Goal: Task Accomplishment & Management: Complete application form

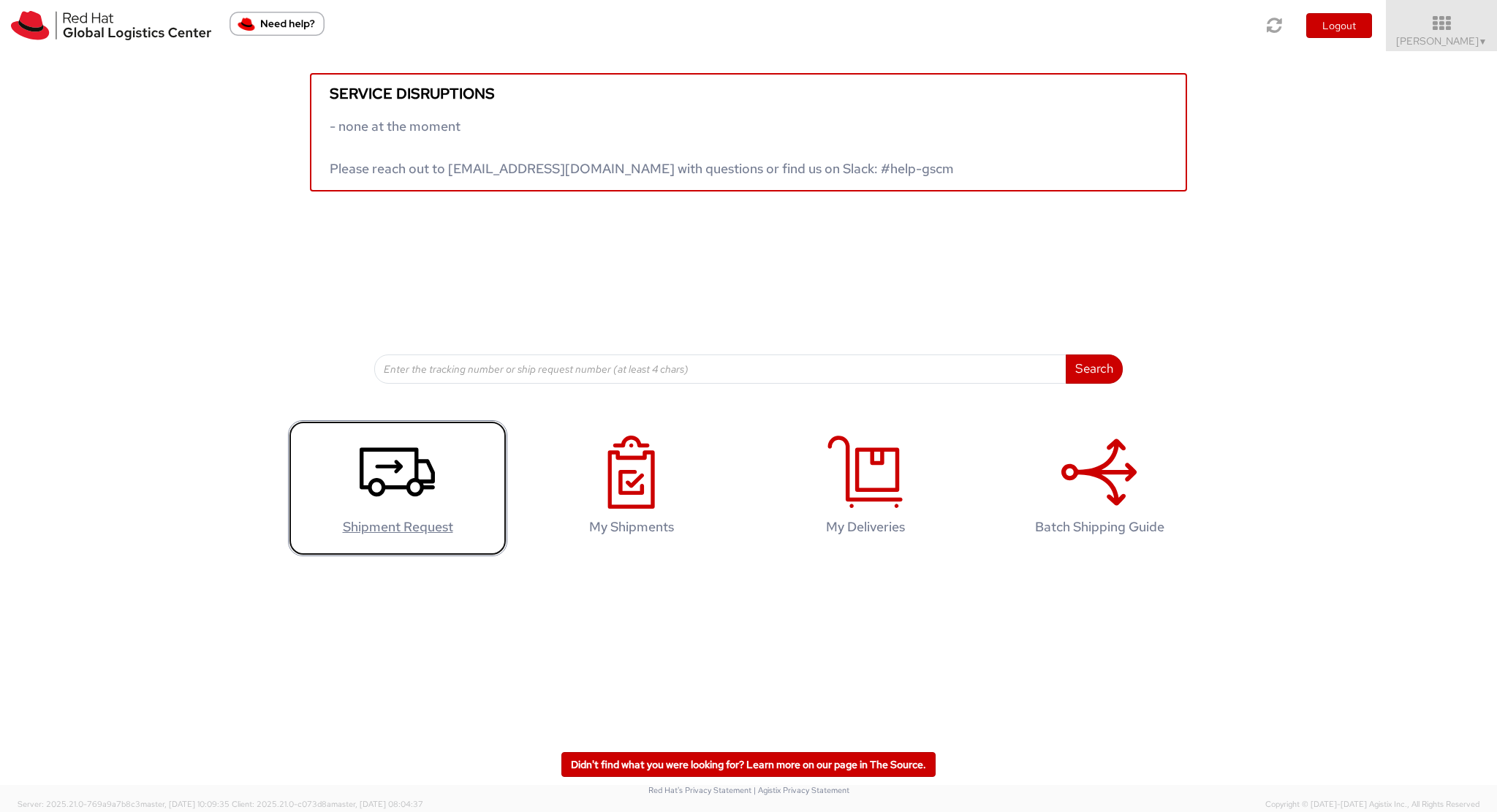
click at [412, 511] on link "Shipment Request" at bounding box center [397, 488] width 219 height 137
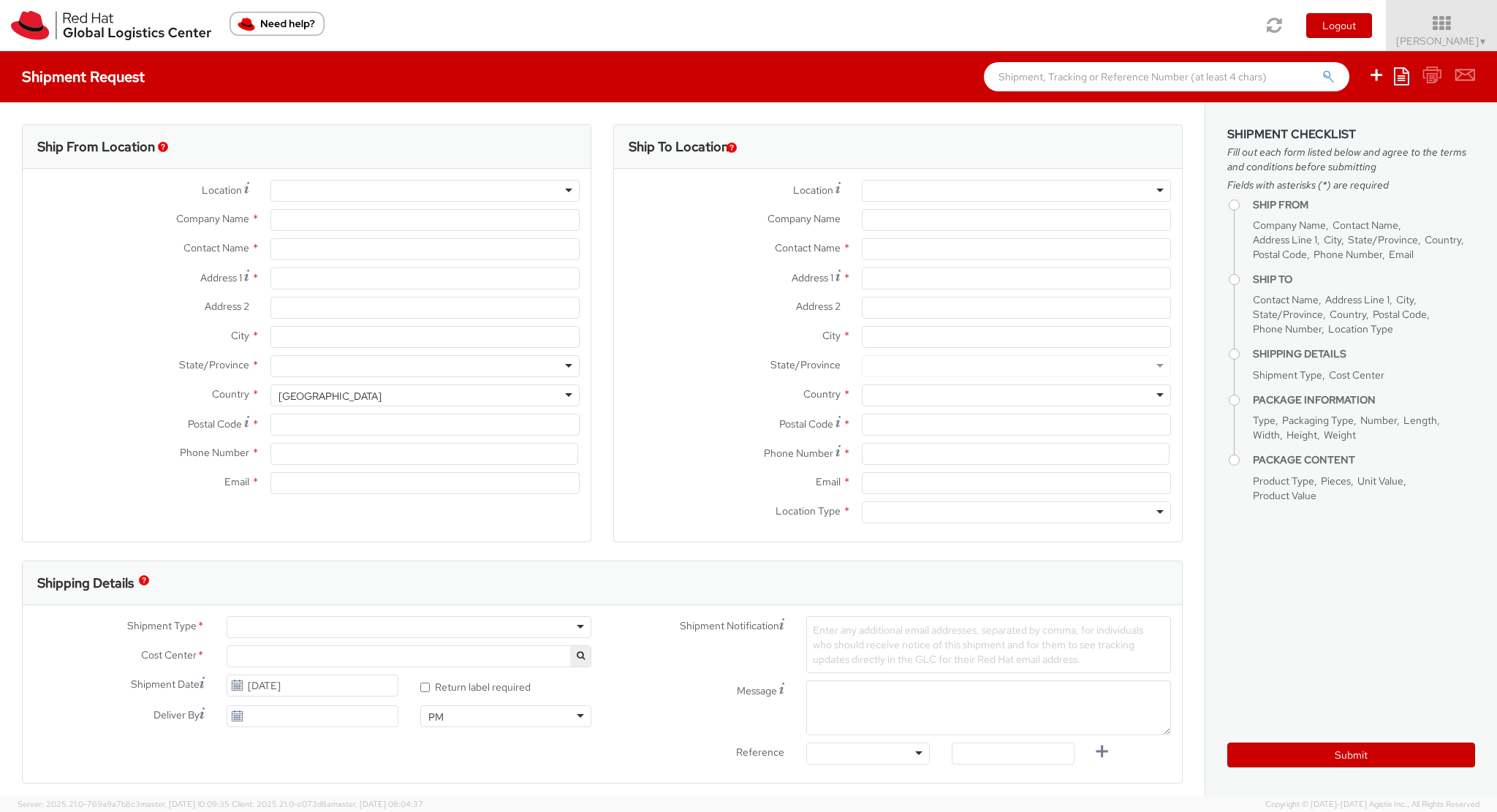
select select "765"
select select
type input "Red Hat Czech s.r.o."
type input "[PERSON_NAME]"
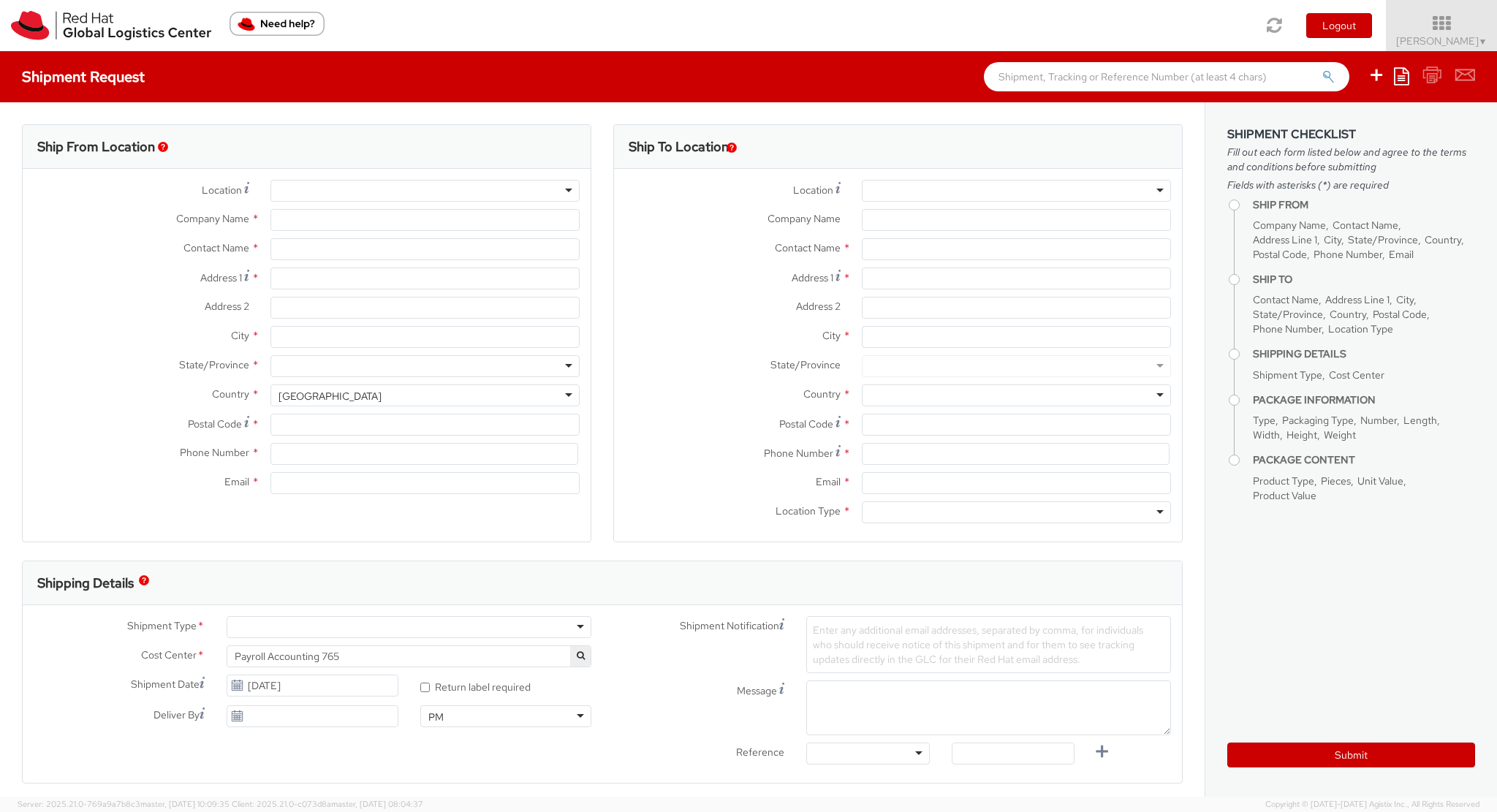
type input "Purkynova 647/111"
type input "[GEOGRAPHIC_DATA]"
type input "621 00"
type input "420 532 294 555"
type input "[EMAIL_ADDRESS][DOMAIN_NAME]"
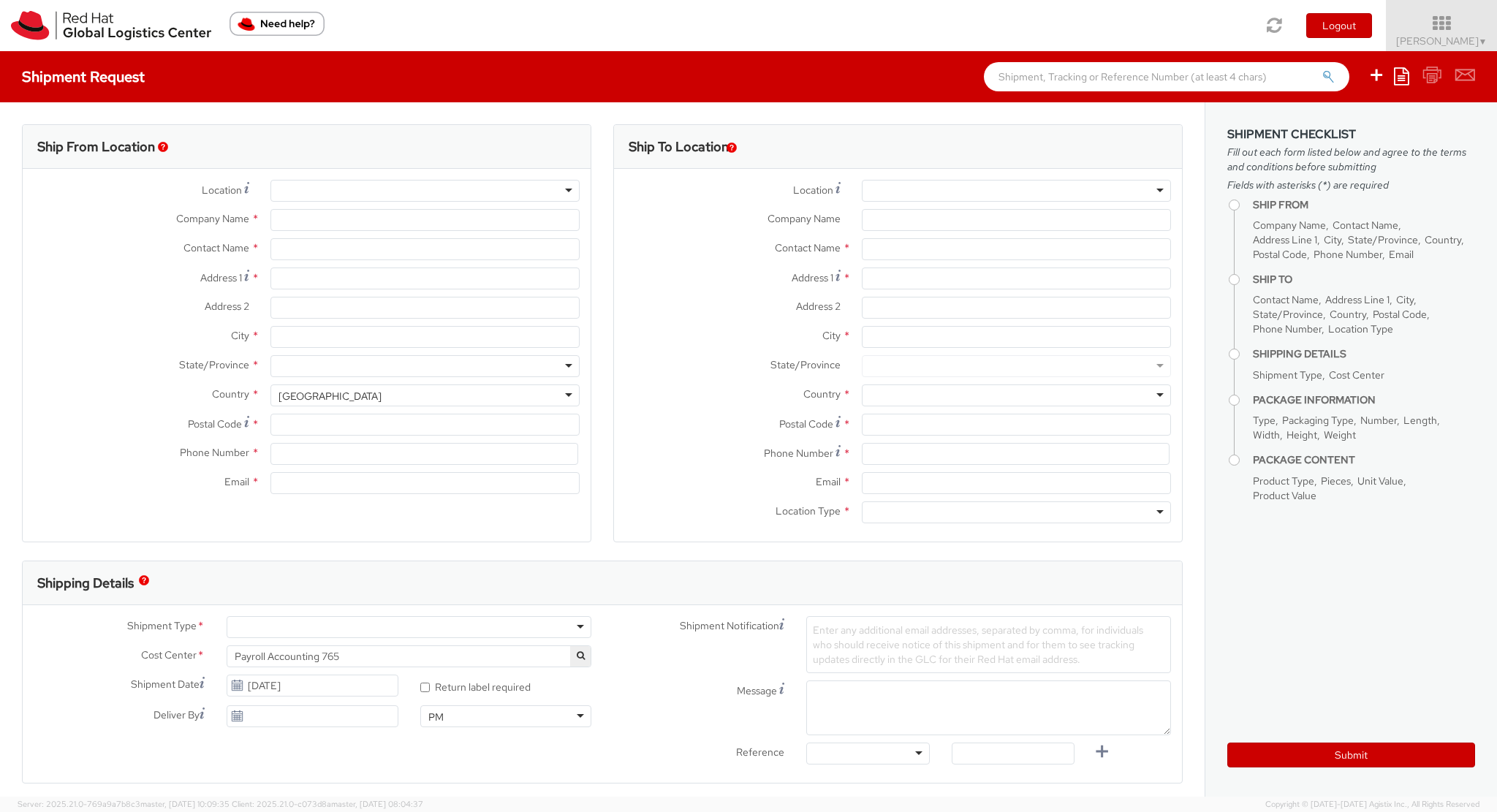
select select "CM"
select select "KGS"
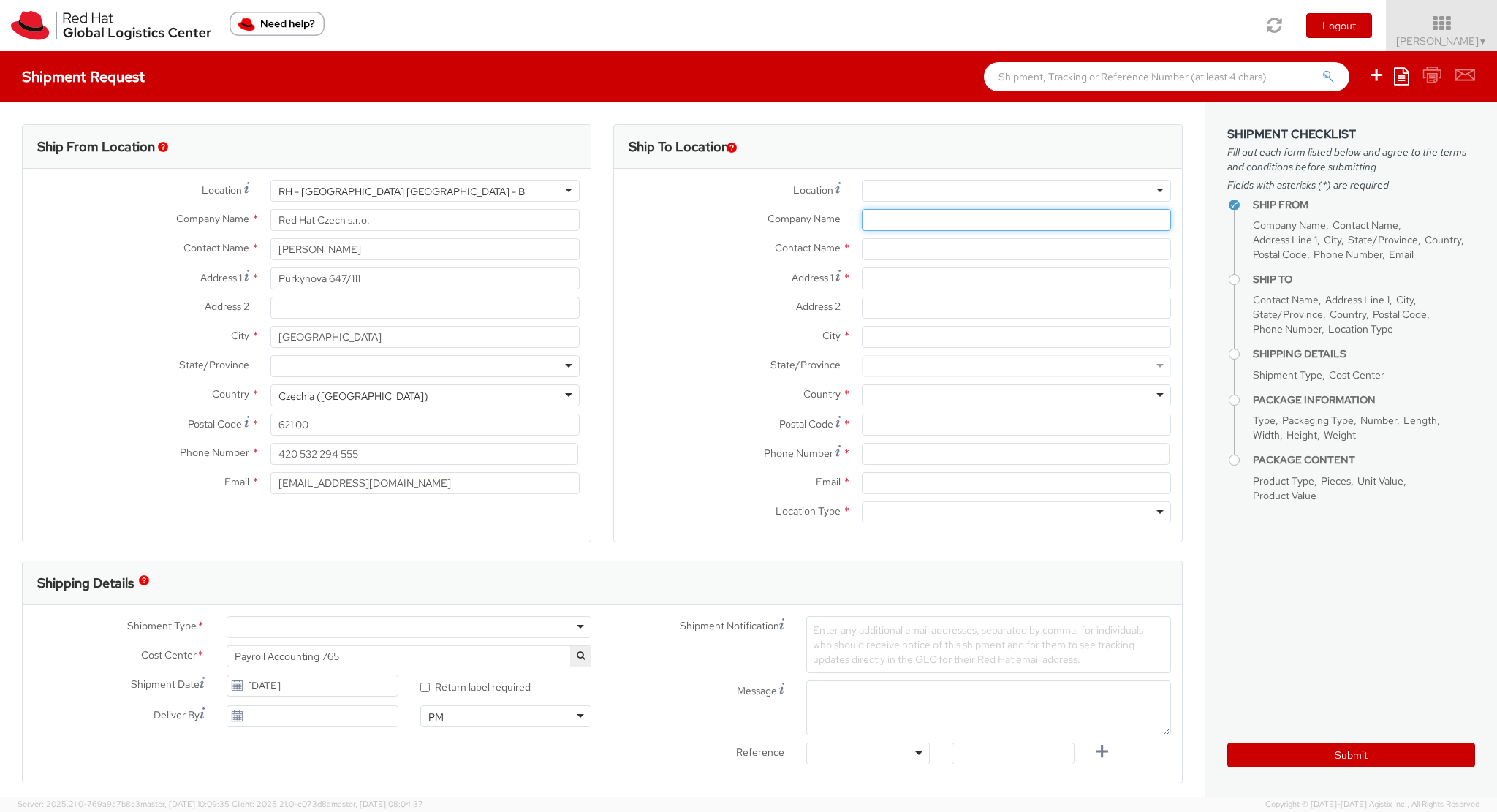
click at [935, 224] on input "Company Name *" at bounding box center [1016, 220] width 309 height 22
click at [898, 221] on input "Company Name *" at bounding box center [1016, 220] width 309 height 22
paste input "Sociálna poisťovňa - [GEOGRAPHIC_DATA]"
type input "Sociálna poisťovňa - [GEOGRAPHIC_DATA]"
click at [889, 259] on div "Contact Name *" at bounding box center [898, 253] width 568 height 29
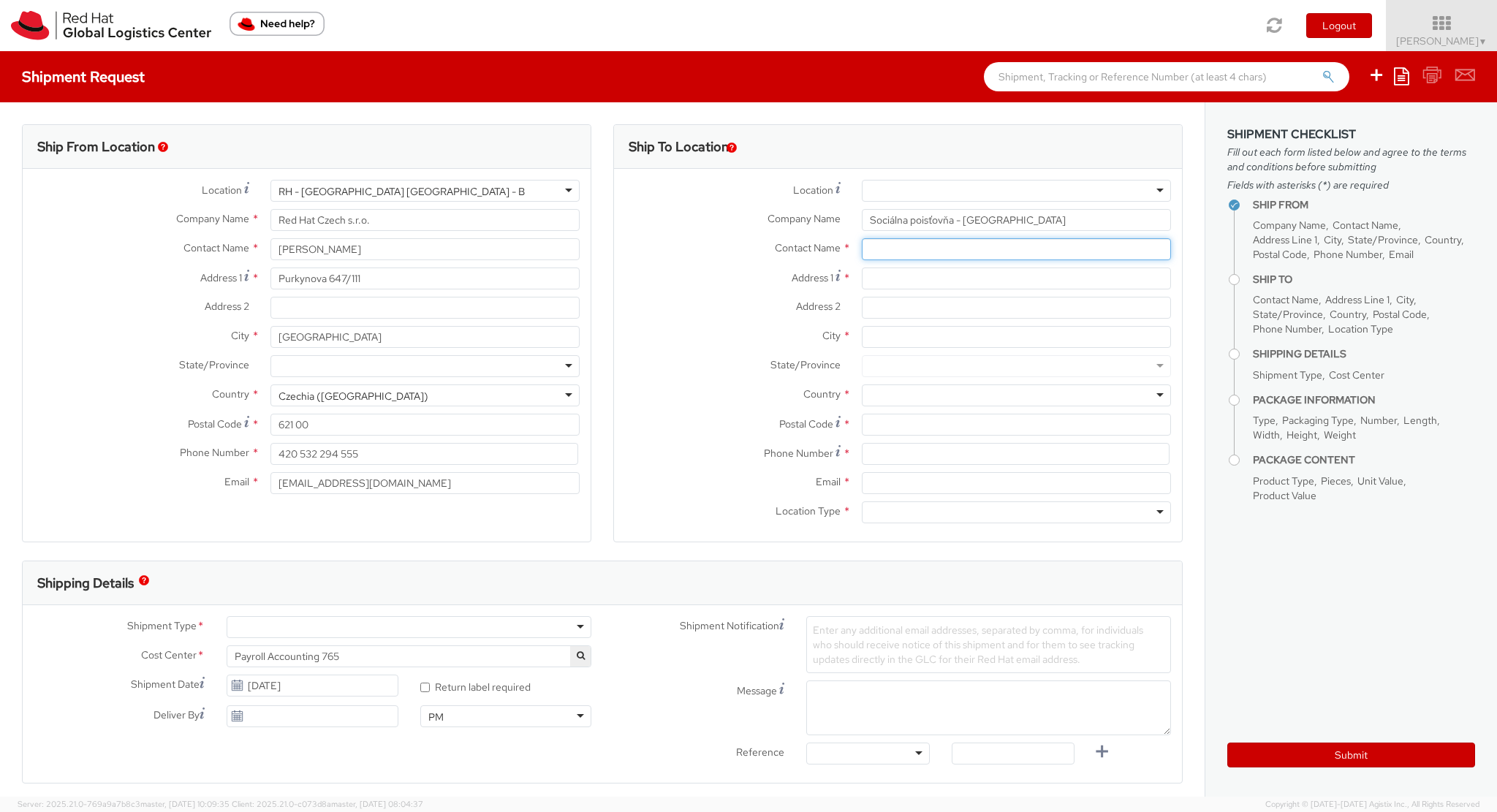
click at [898, 257] on input "text" at bounding box center [1016, 249] width 309 height 22
type input "[PERSON_NAME]"
click at [965, 274] on input "Address 1 *" at bounding box center [1016, 278] width 309 height 22
type input "Záhradnická 31"
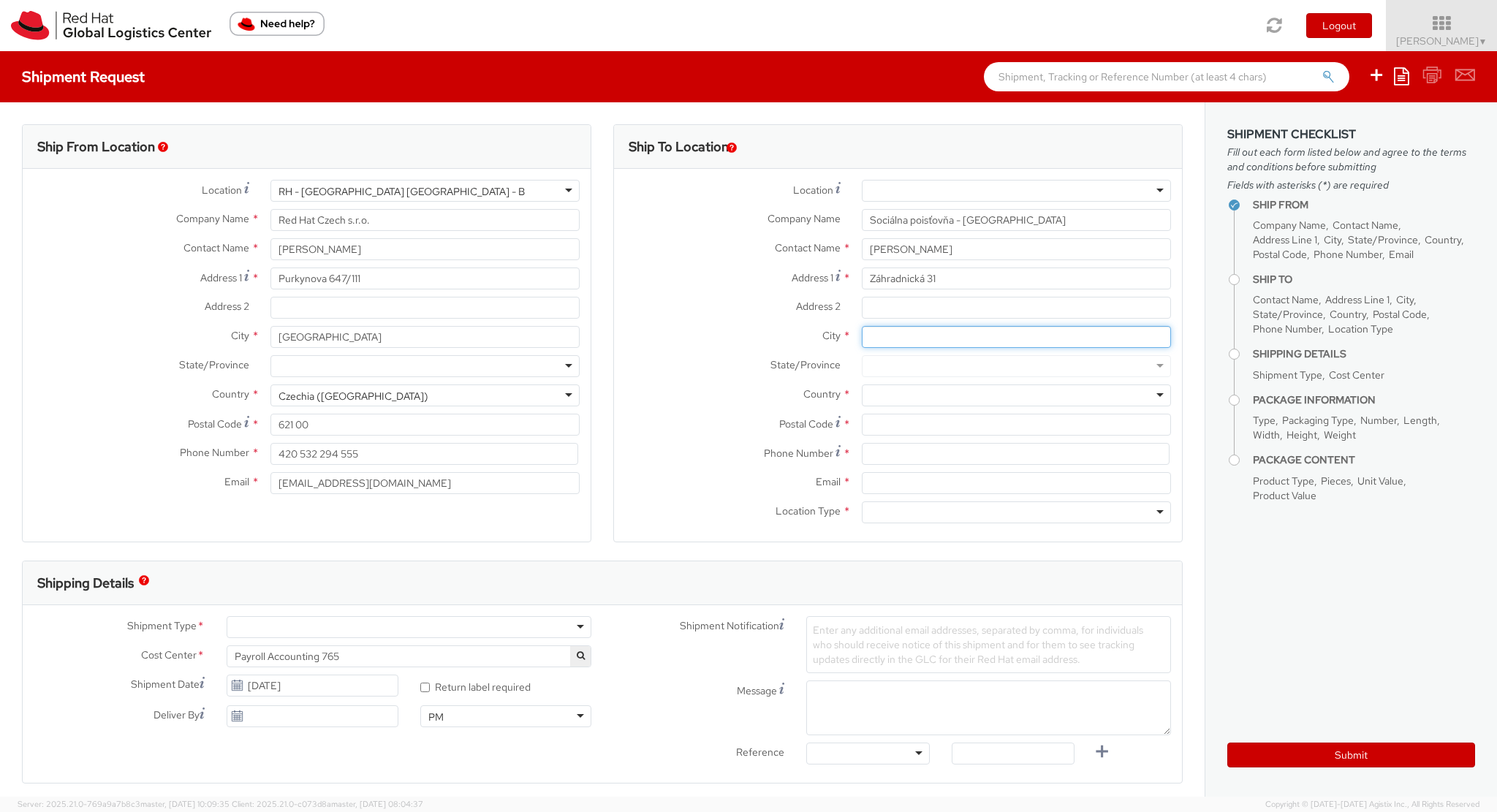
click at [960, 338] on input "City *" at bounding box center [1016, 337] width 309 height 22
type input "Bratislasva"
click at [905, 385] on div at bounding box center [1016, 395] width 309 height 22
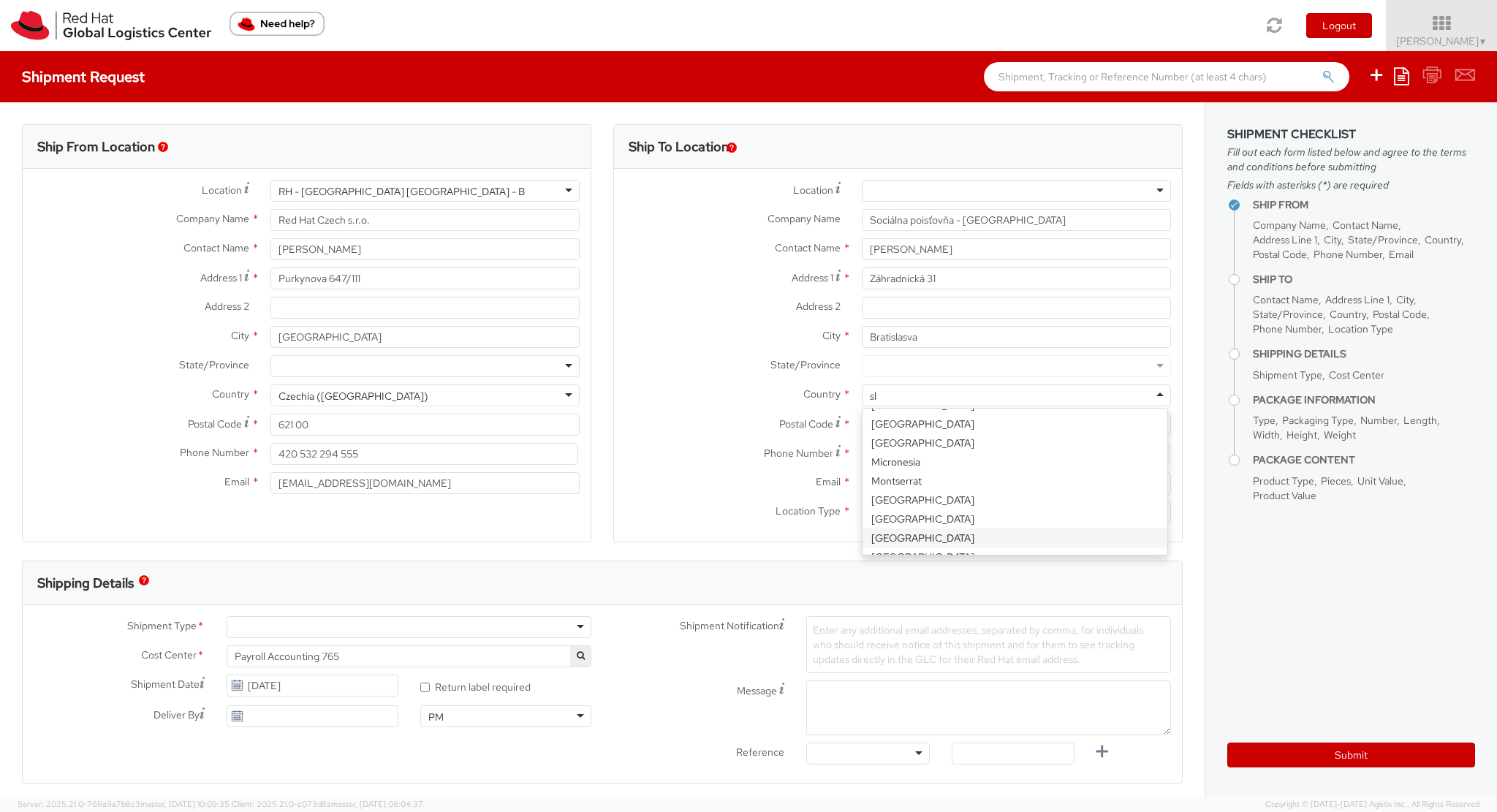
type input "slo"
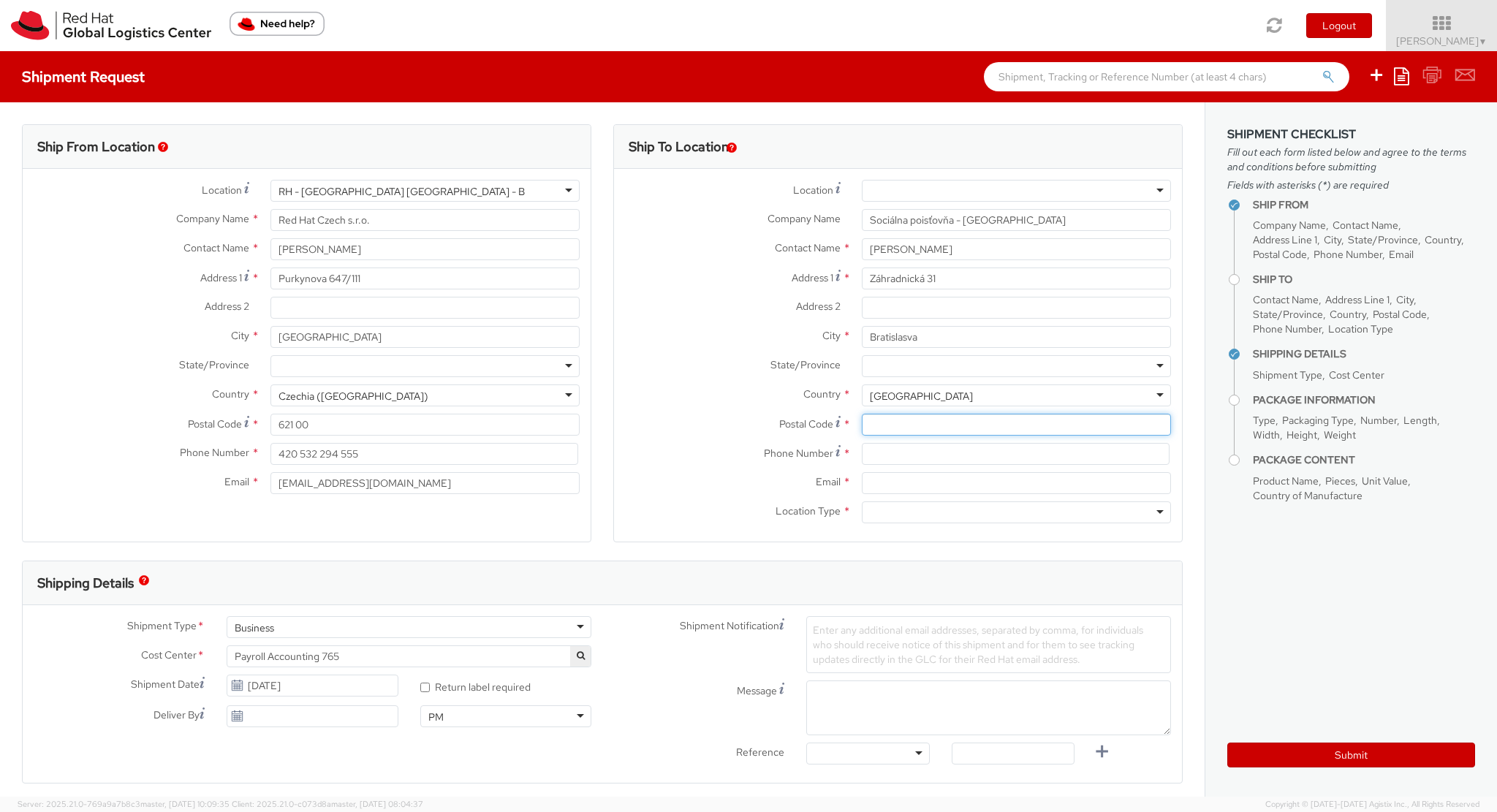
click at [886, 423] on input "Postal Code *" at bounding box center [1016, 424] width 309 height 22
type input "829 02"
click at [915, 449] on input at bounding box center [1015, 454] width 308 height 22
click at [900, 303] on input "Address 2 *" at bounding box center [1016, 308] width 309 height 22
click at [939, 252] on input "[PERSON_NAME]" at bounding box center [1016, 249] width 309 height 22
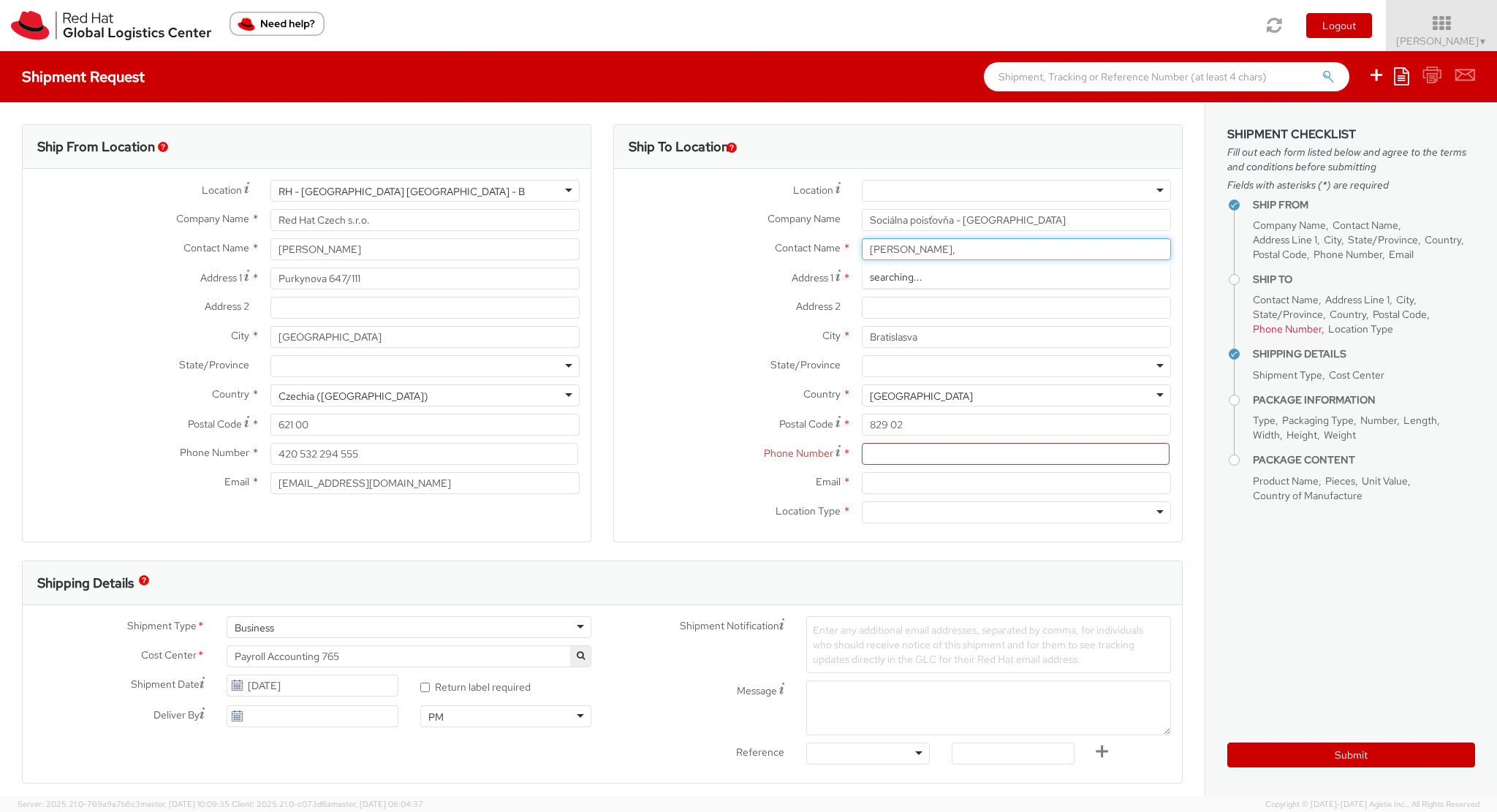
paste input "oddelenie nemocenského poistenia zamestnancov III"
type input "[PERSON_NAME], oddelenie nemocenského poistenia zamestnancov III"
click at [897, 454] on input at bounding box center [1015, 454] width 308 height 22
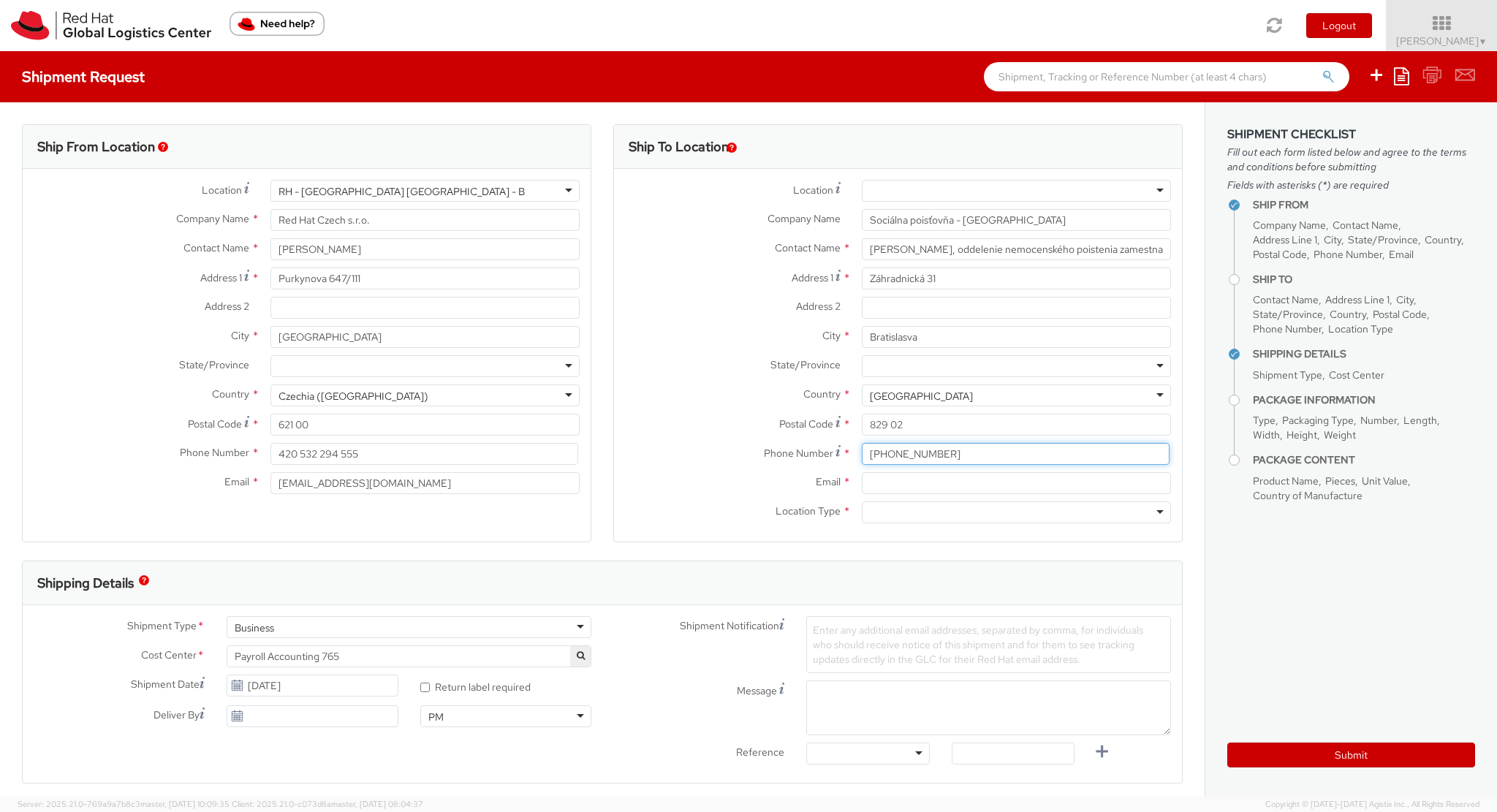
type input "[PHONE_NUMBER]"
click at [924, 486] on input "Email *" at bounding box center [1016, 483] width 309 height 22
click at [905, 514] on div at bounding box center [1016, 512] width 309 height 22
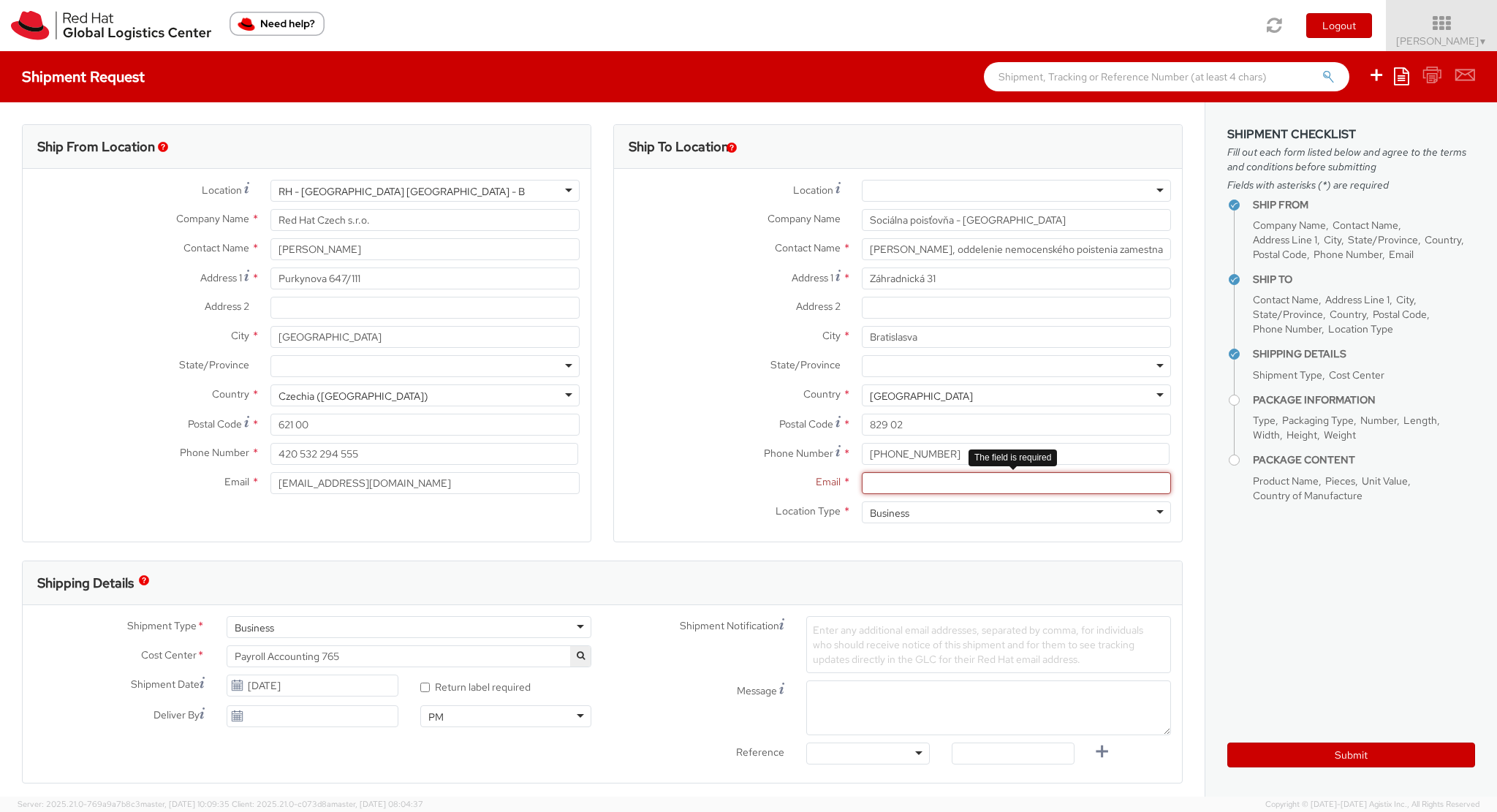
click at [909, 478] on input "Email *" at bounding box center [1016, 483] width 309 height 22
click at [1292, 540] on aside "Shipment Checklist Fill out each form listed below and agree to the terms and c…" at bounding box center [1351, 449] width 292 height 694
click at [990, 482] on input "Email *" at bounding box center [1016, 483] width 309 height 22
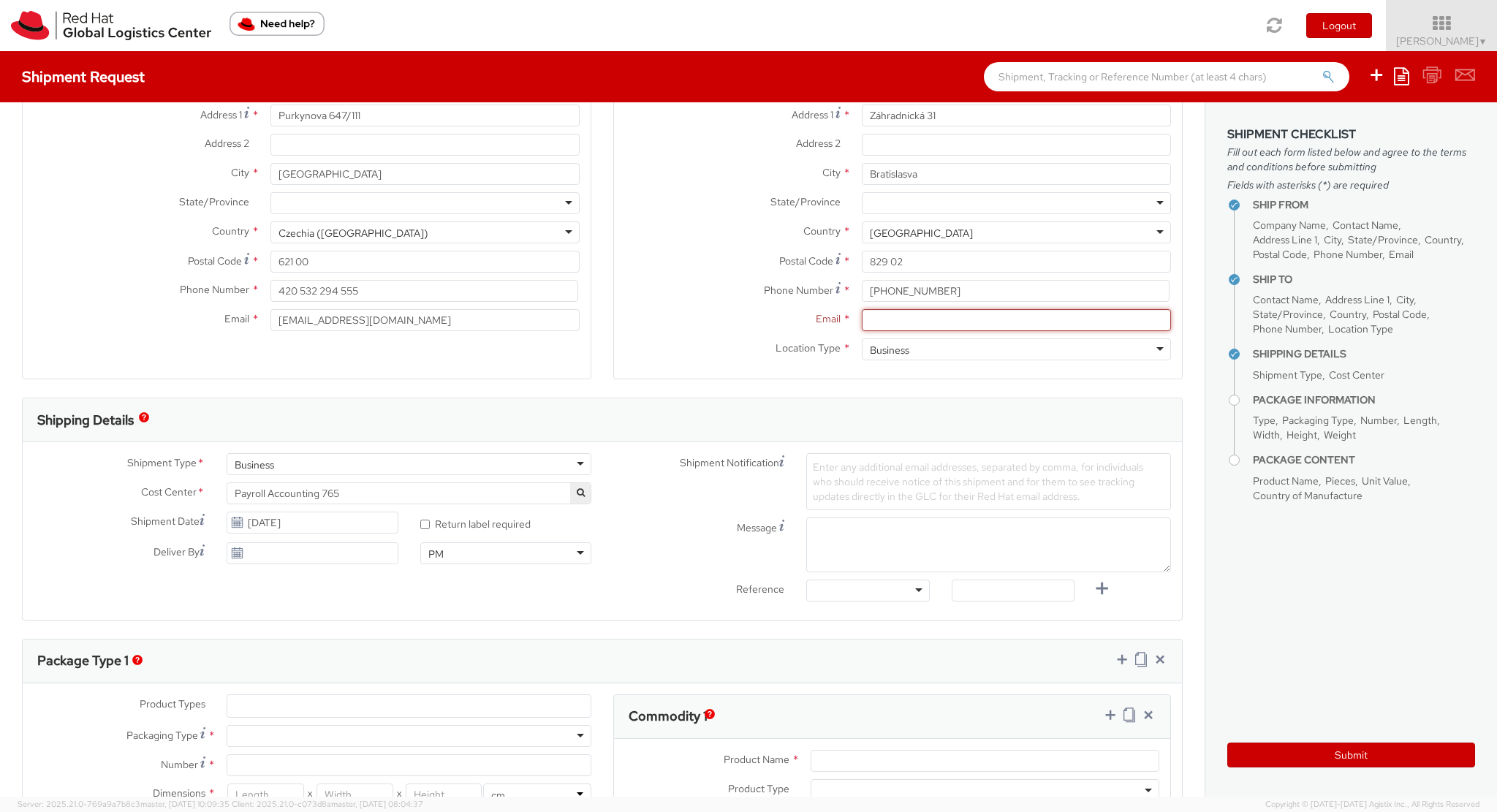
scroll to position [146, 0]
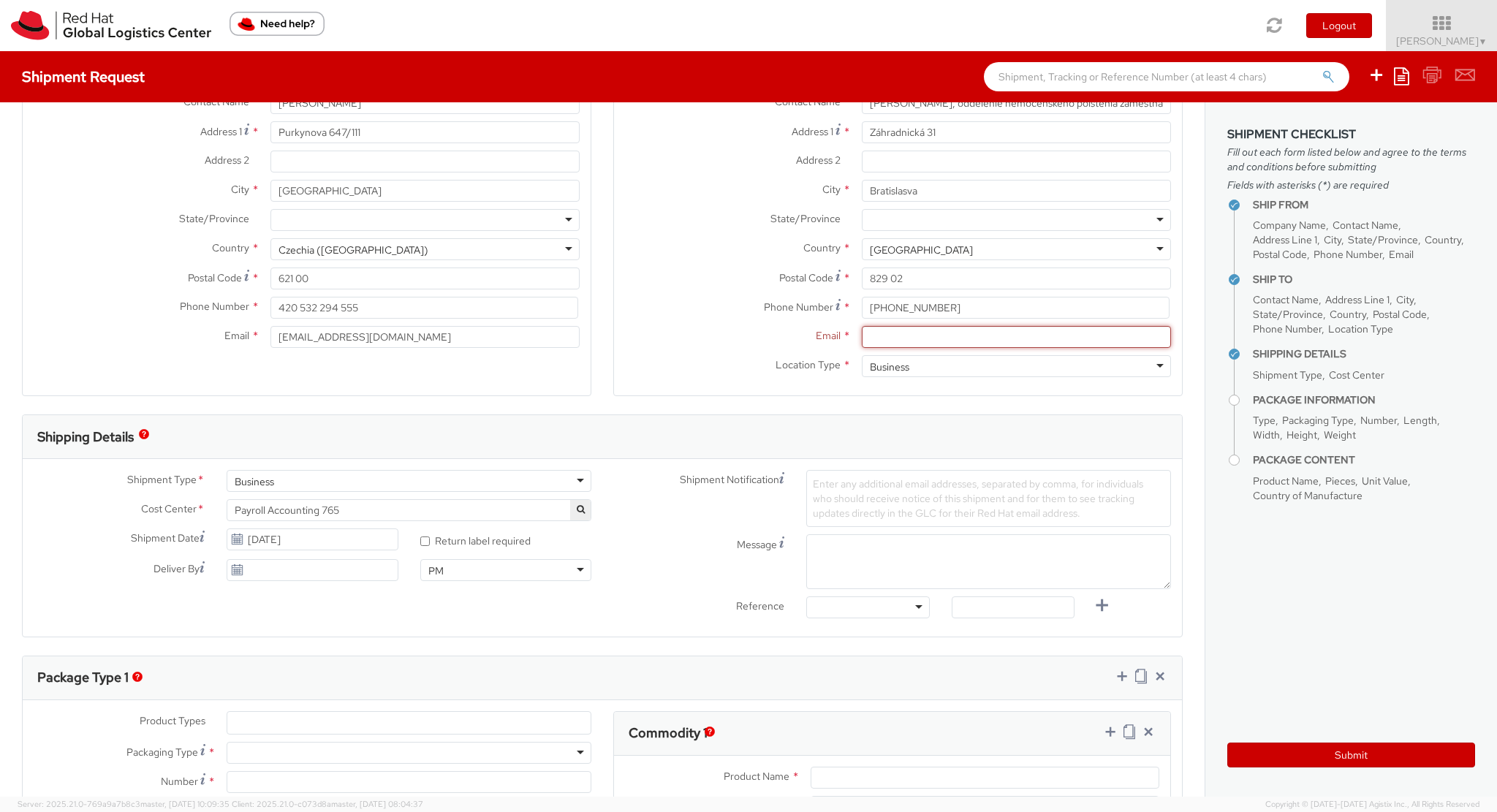
paste input "[EMAIL_ADDRESS][DOMAIN_NAME]"
type input "[EMAIL_ADDRESS][DOMAIN_NAME]"
click at [287, 613] on div "Shipment Type * Business Business Business Cost Center * Payroll Accounting 765…" at bounding box center [602, 547] width 1159 height 155
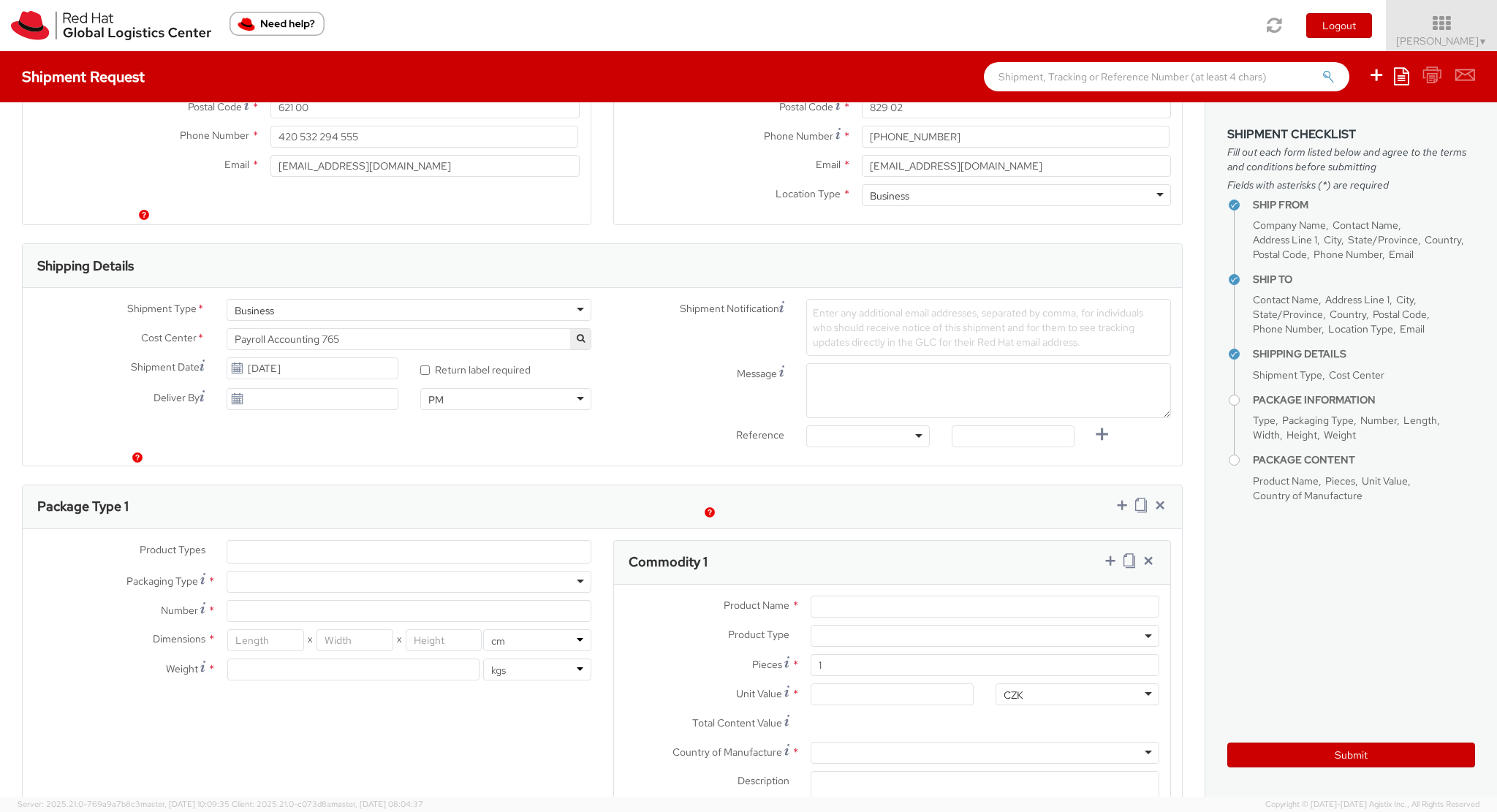
scroll to position [365, 0]
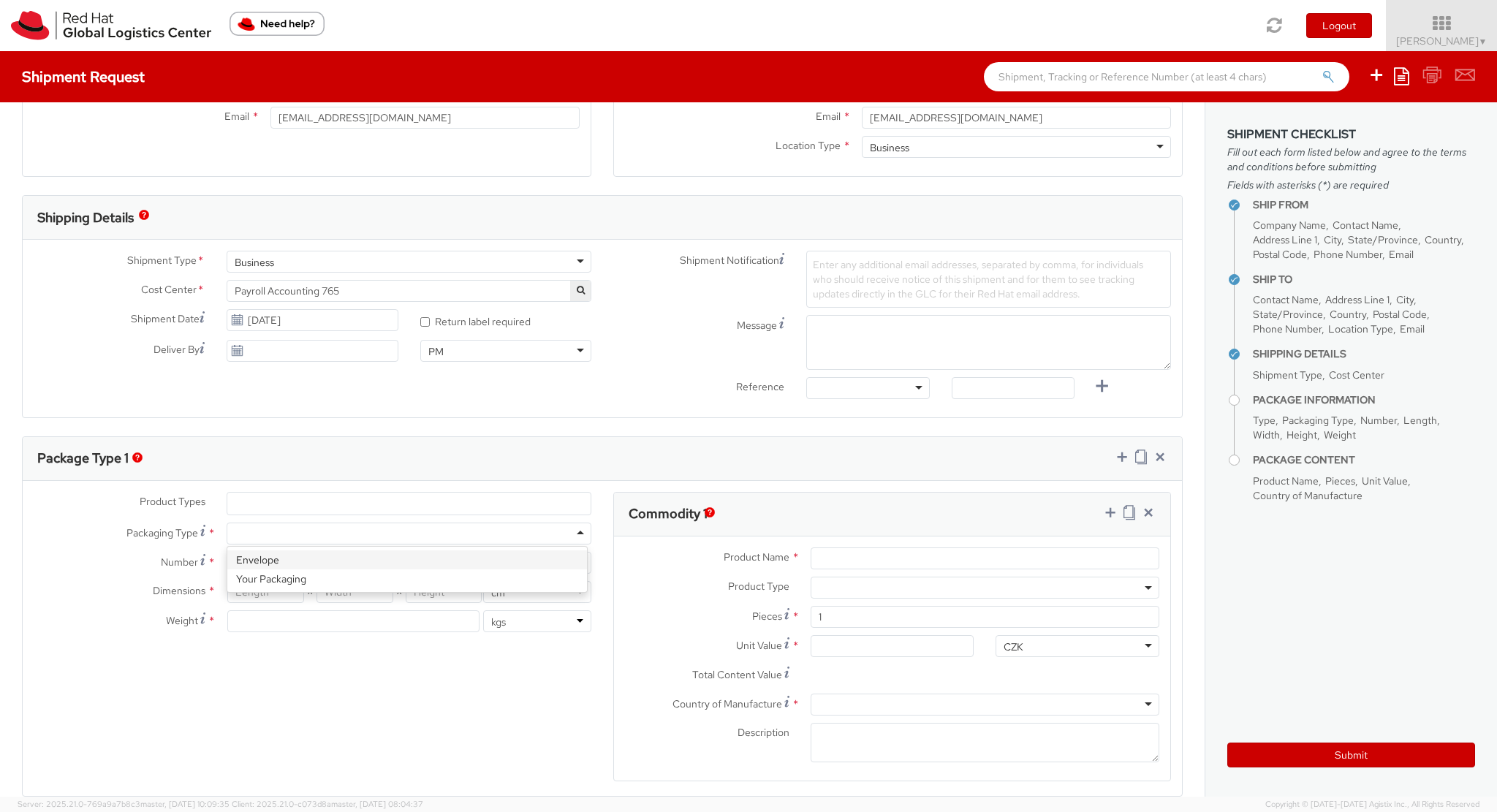
click at [572, 537] on div at bounding box center [409, 533] width 365 height 22
type input "1"
type input "24.13"
type input "31.75"
type input "0.64"
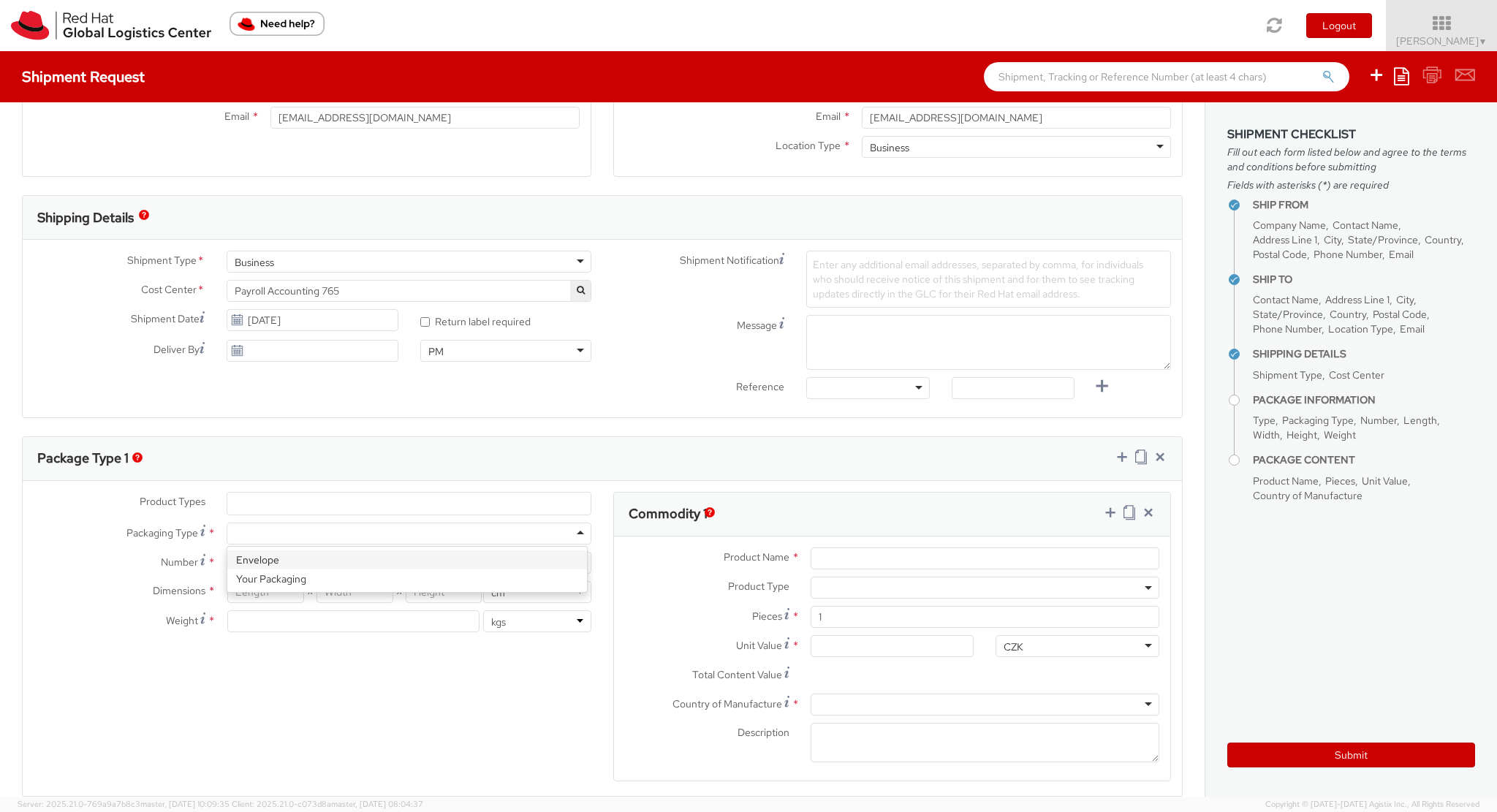
type input "0.5"
click at [574, 591] on select "in cm" at bounding box center [537, 591] width 108 height 22
click at [859, 557] on input "Product Name *" at bounding box center [985, 558] width 348 height 22
click at [708, 517] on img "button" at bounding box center [709, 511] width 10 height 10
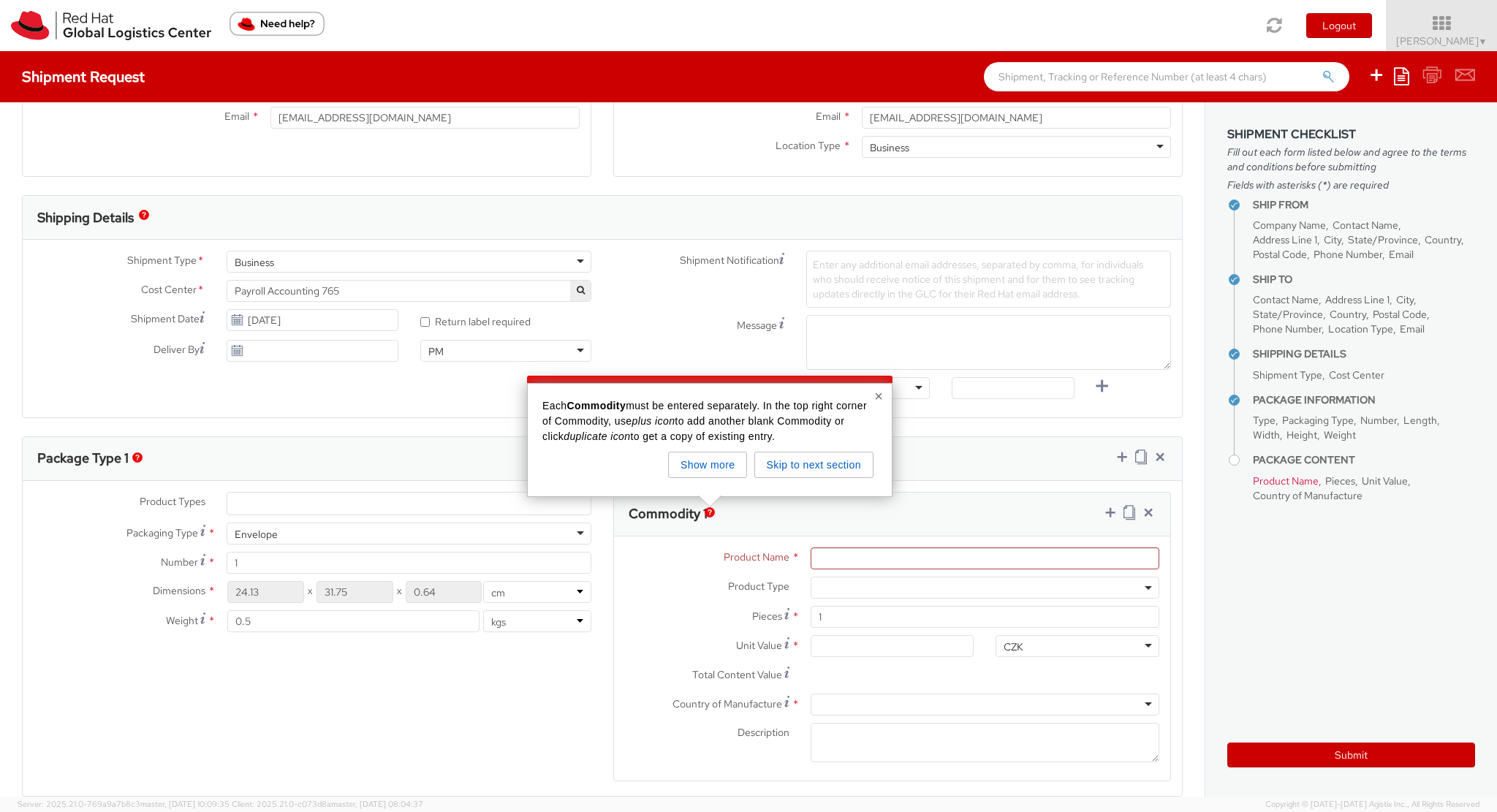
click at [412, 721] on div "Product Types * Documents Docking Station Laptop Monitor Other Hardware Server …" at bounding box center [602, 645] width 1159 height 308
click at [876, 396] on button "×" at bounding box center [878, 395] width 8 height 15
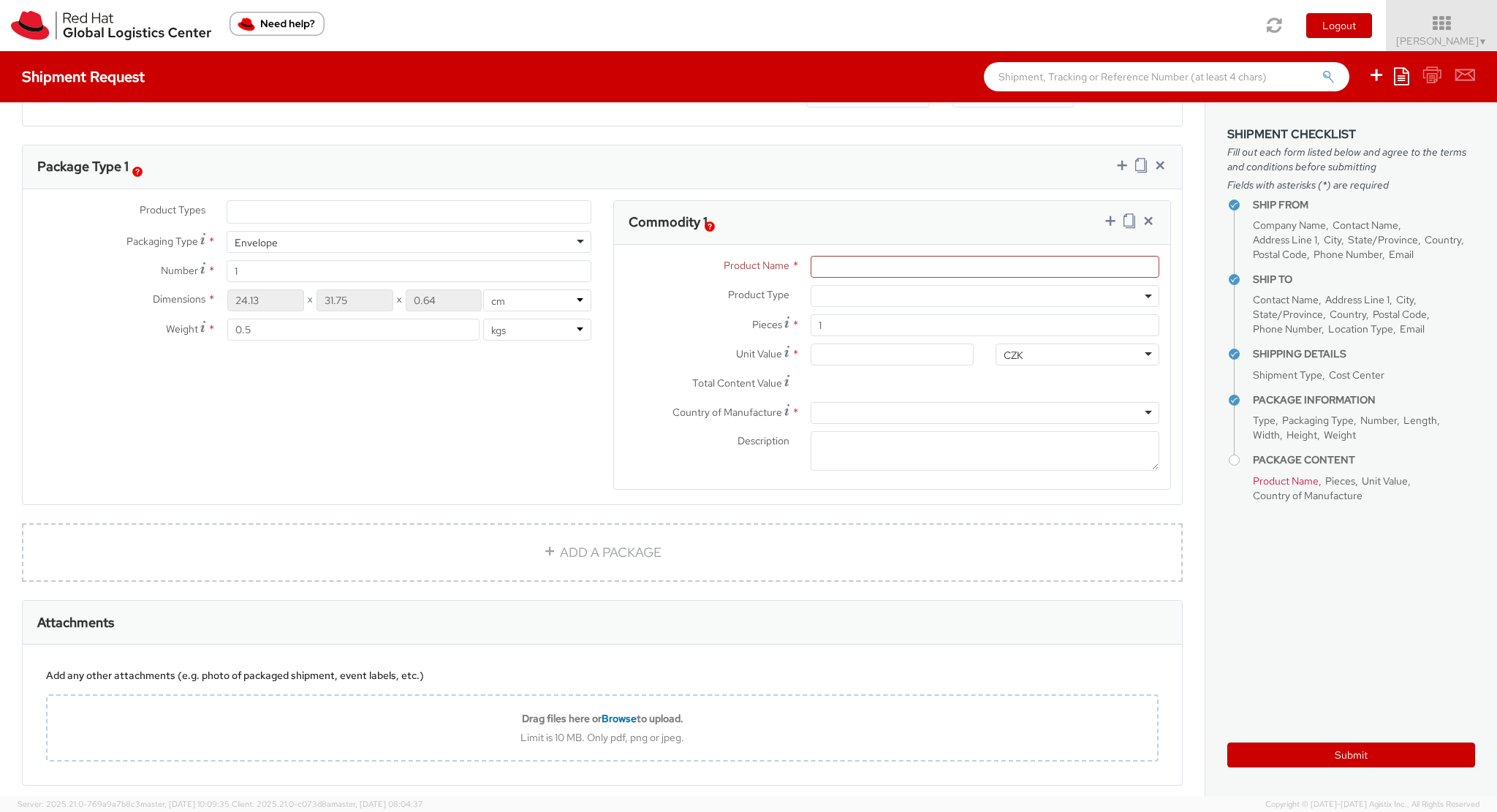
scroll to position [657, 0]
click at [927, 265] on input "Product Name *" at bounding box center [985, 266] width 348 height 22
type input "D"
type input "Žádost o PPM"
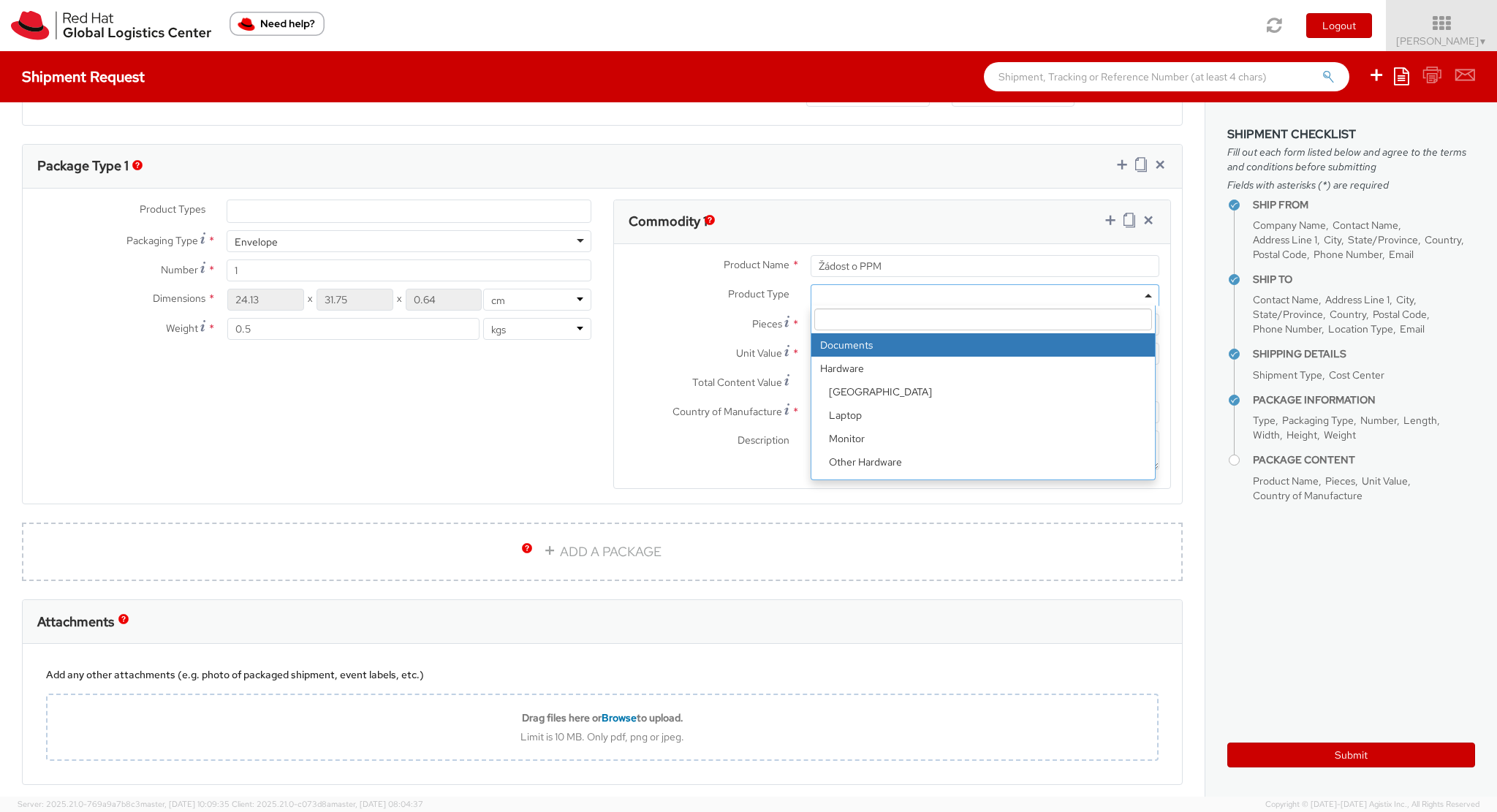
click at [878, 286] on span at bounding box center [985, 295] width 348 height 22
select select "DOCUMENT"
type input "Documents"
type input "1.00"
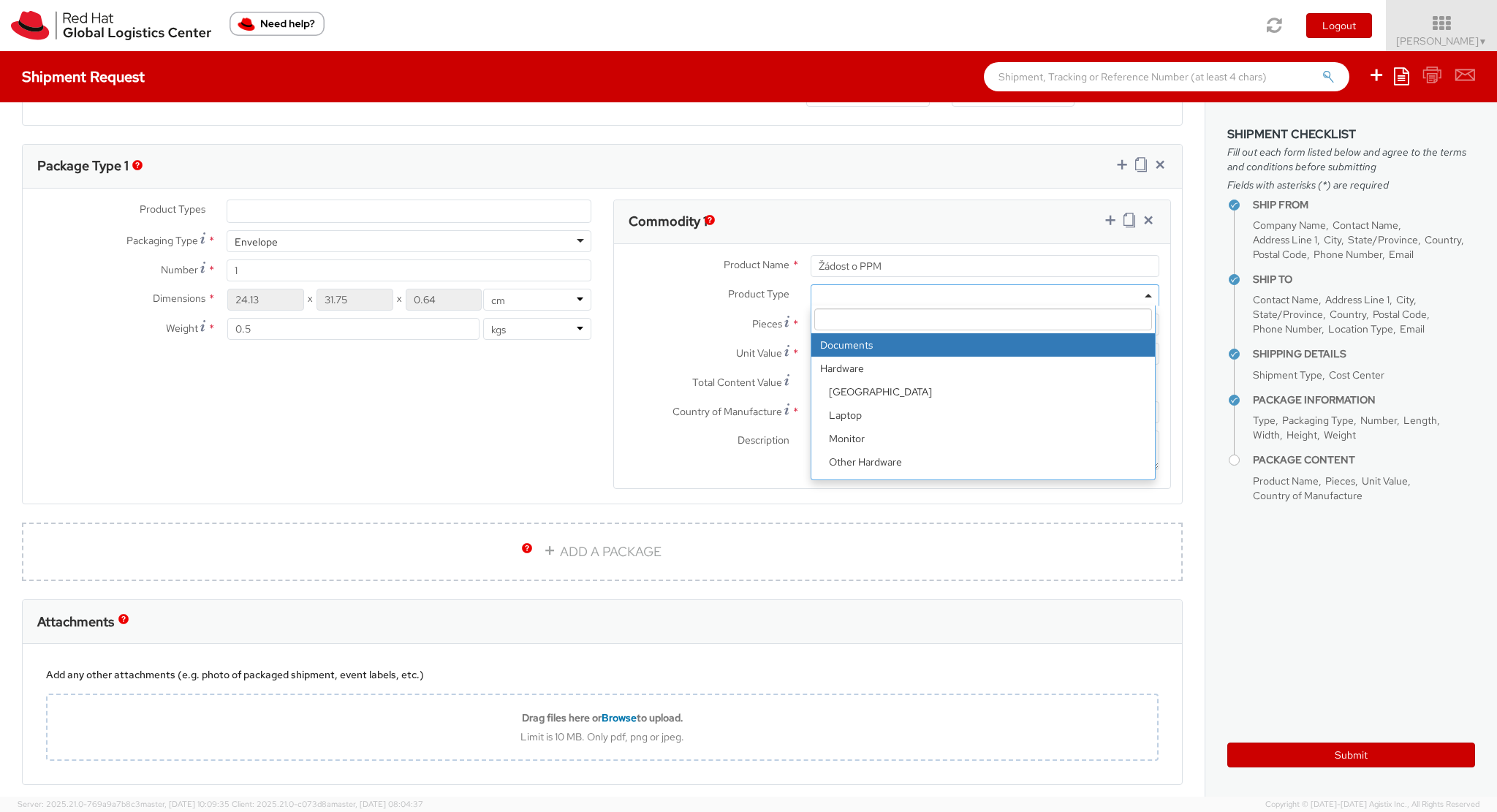
type input "1.00"
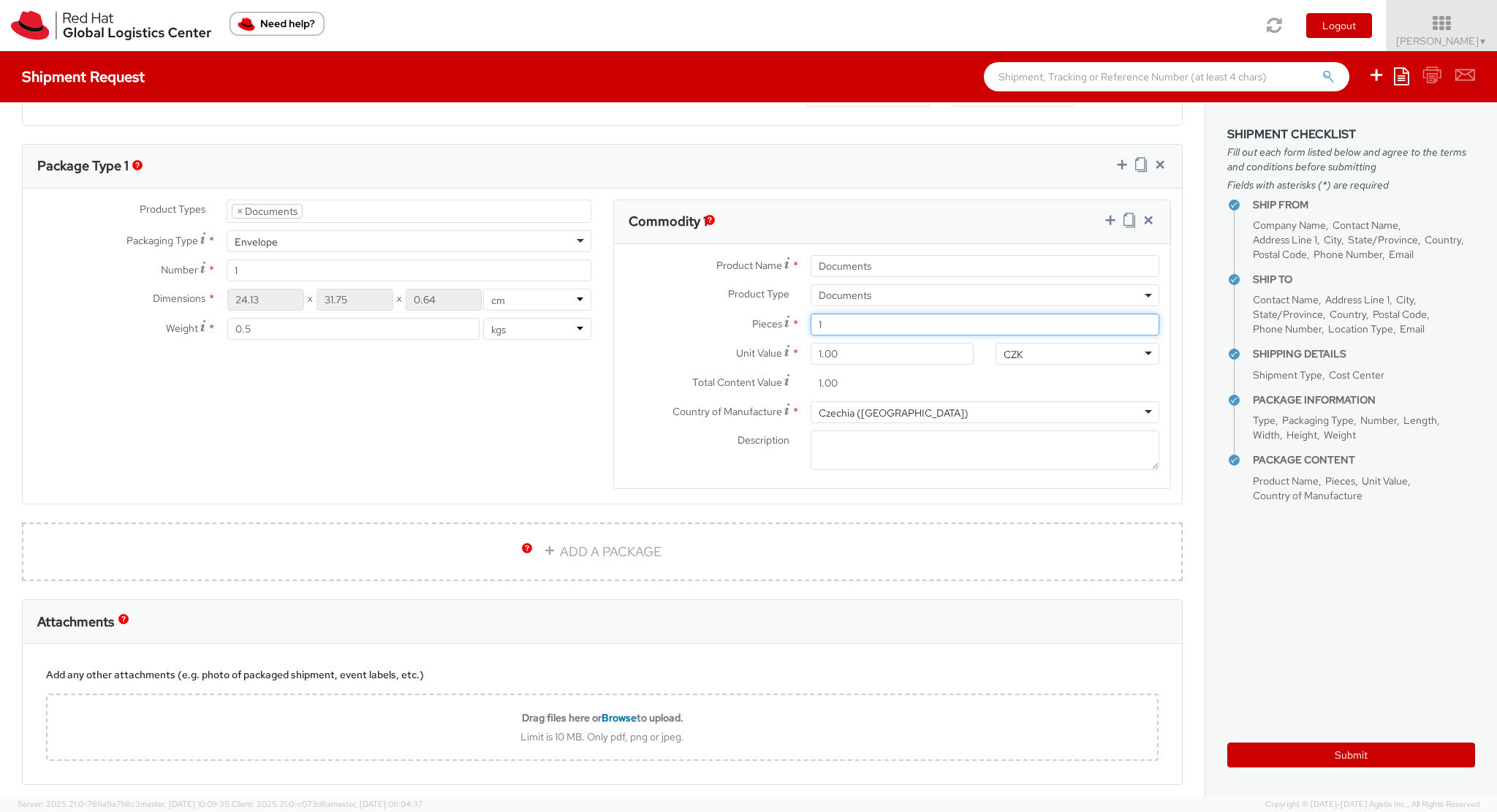
click at [851, 323] on input "1" at bounding box center [985, 324] width 348 height 22
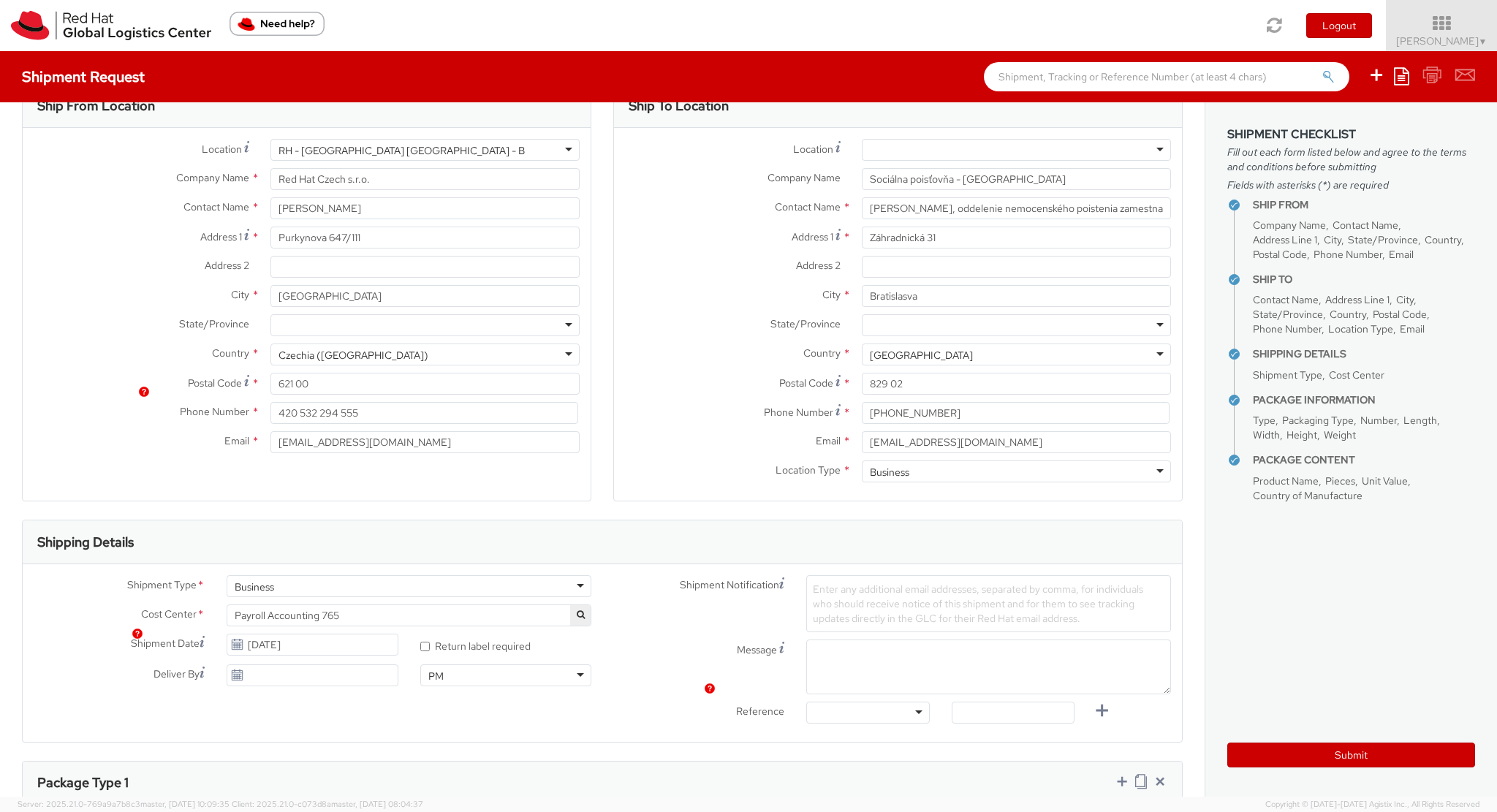
scroll to position [0, 0]
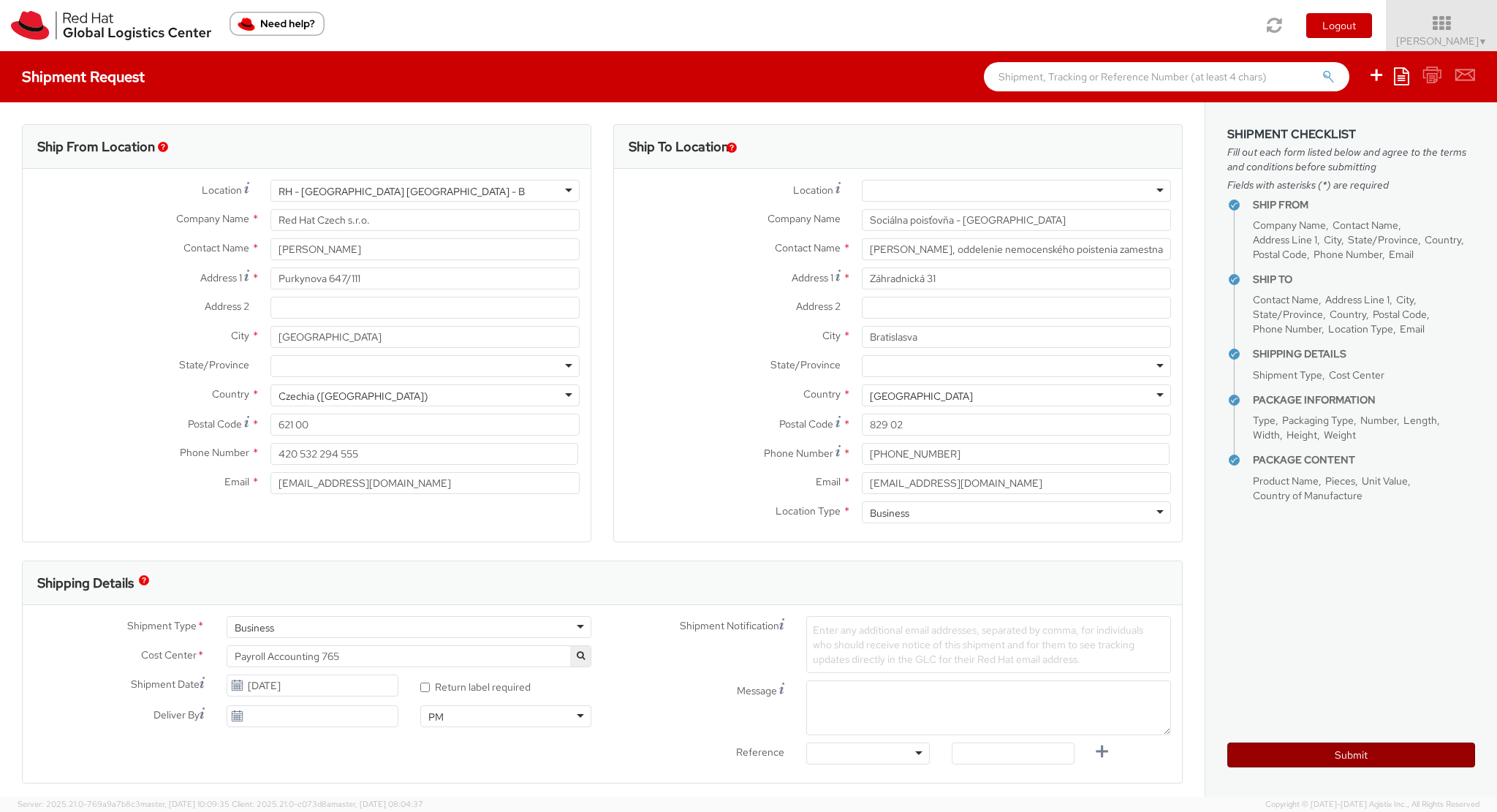
click at [1359, 756] on button "Submit" at bounding box center [1351, 754] width 248 height 25
